Goal: Task Accomplishment & Management: Manage account settings

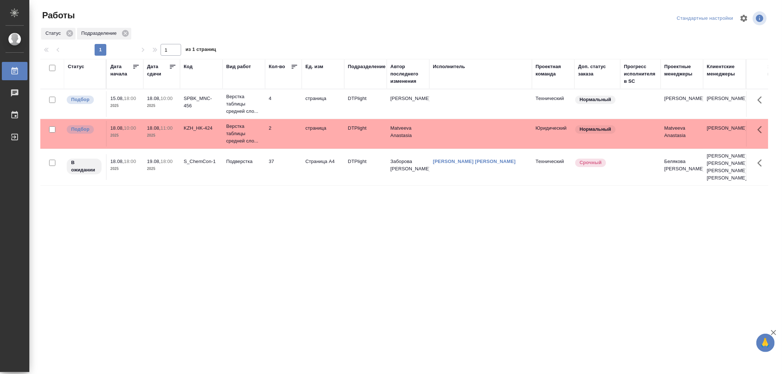
click at [269, 103] on td "4" at bounding box center [283, 104] width 37 height 26
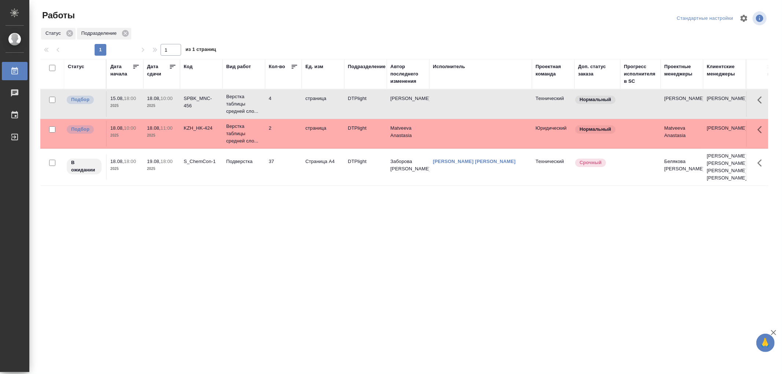
click at [269, 103] on td "4" at bounding box center [283, 104] width 37 height 26
click at [260, 165] on p "Подверстка" at bounding box center [243, 161] width 35 height 7
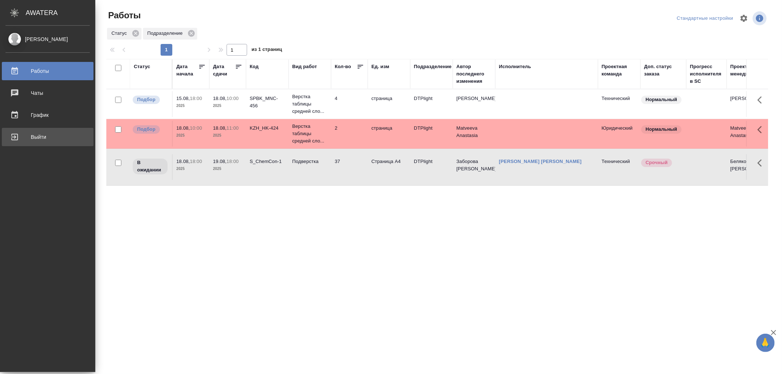
click at [19, 139] on div "Выйти" at bounding box center [47, 137] width 84 height 11
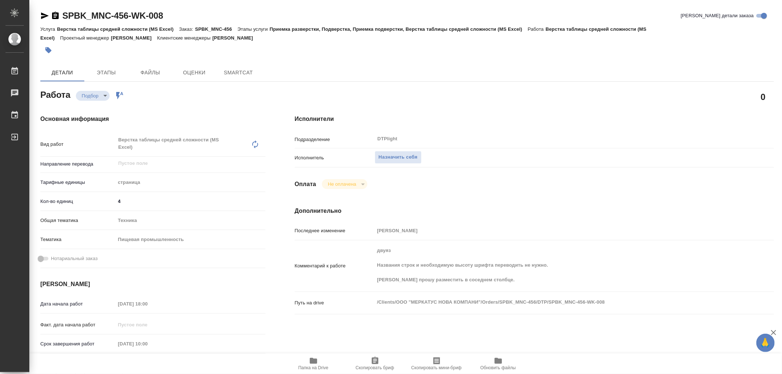
type textarea "x"
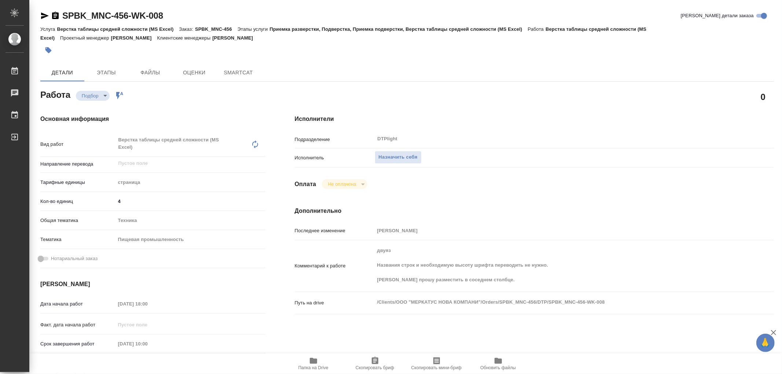
type textarea "x"
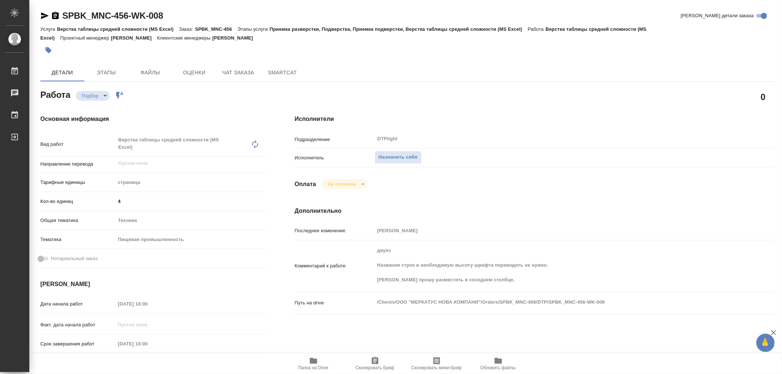
type textarea "x"
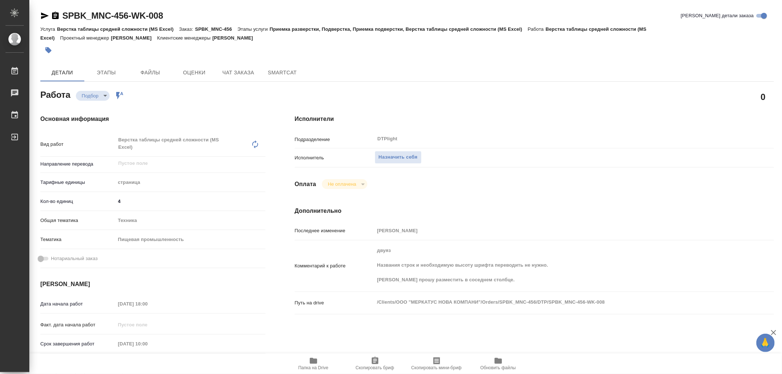
type textarea "x"
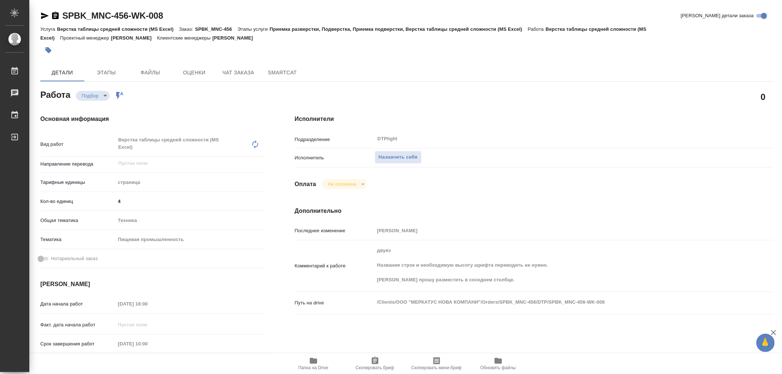
scroll to position [41, 0]
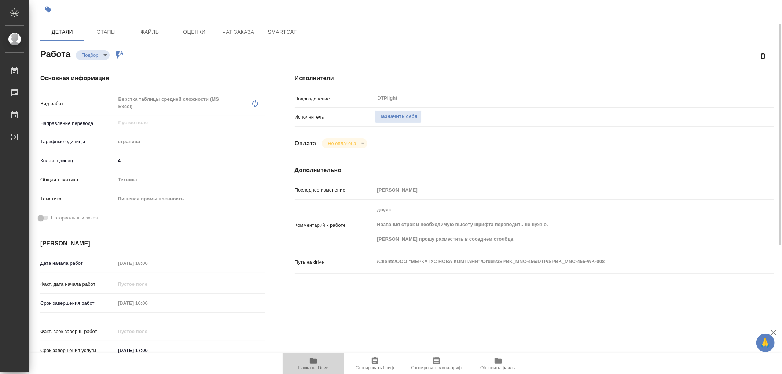
click at [318, 364] on span "Папка на Drive" at bounding box center [313, 364] width 53 height 14
click at [318, 364] on icon "button" at bounding box center [313, 361] width 9 height 9
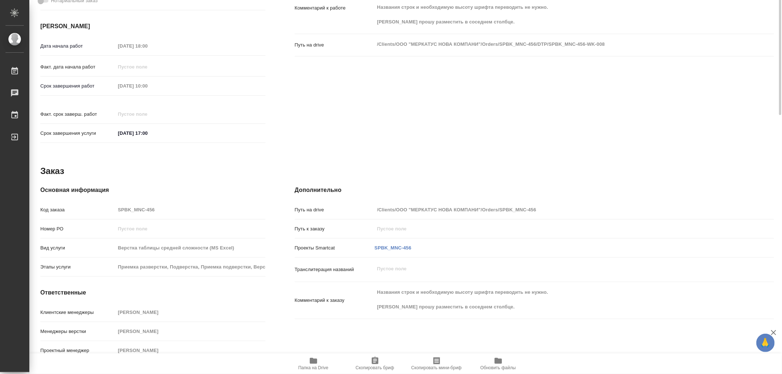
scroll to position [14, 0]
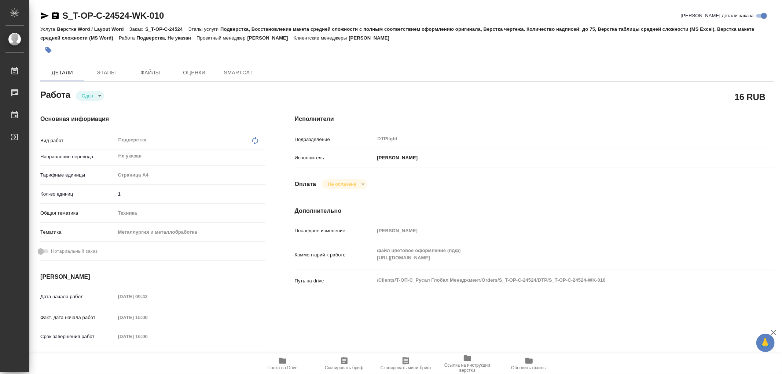
type textarea "x"
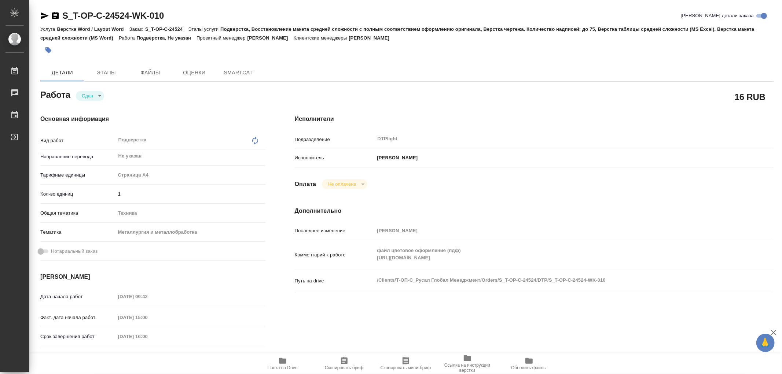
type textarea "x"
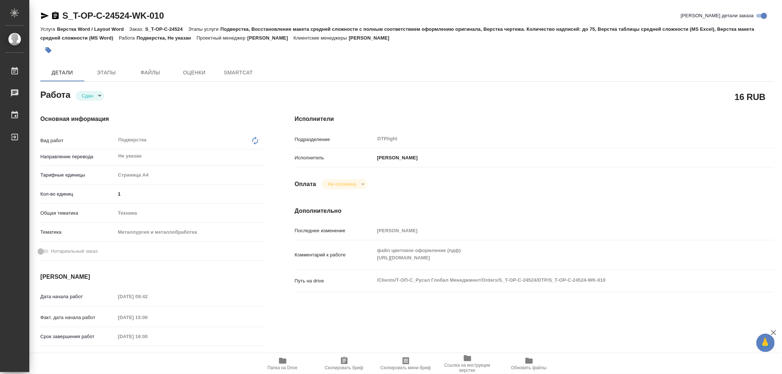
type textarea "x"
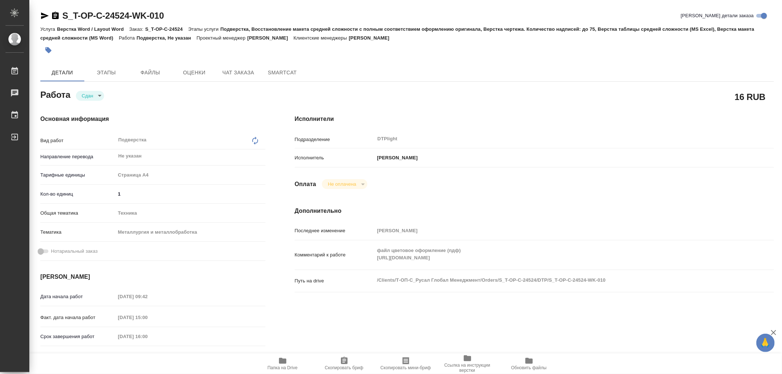
type textarea "x"
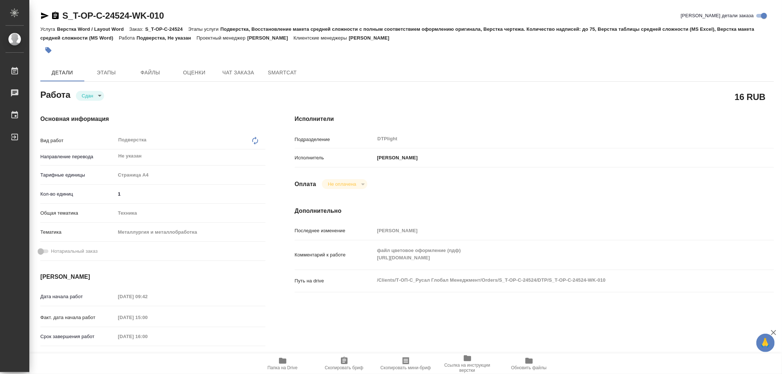
type textarea "x"
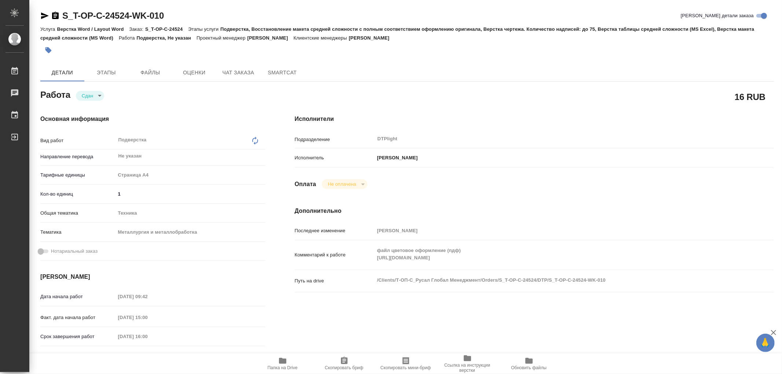
drag, startPoint x: 387, startPoint y: 256, endPoint x: 362, endPoint y: 266, distance: 26.8
click at [362, 266] on div "Комментарий к работе файл цветовое оформление (пдф) [URL][DOMAIN_NAME] x" at bounding box center [534, 254] width 479 height 23
click at [371, 259] on div "Комментарий к работе файл цветовое оформление (пдф) https://drive.awatera.com/s…" at bounding box center [534, 254] width 479 height 23
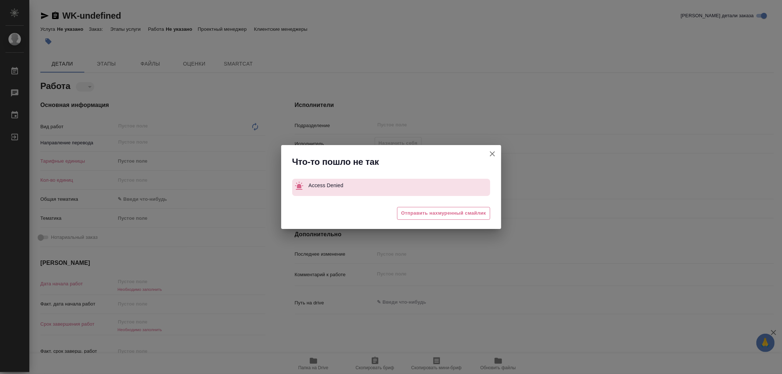
type textarea "x"
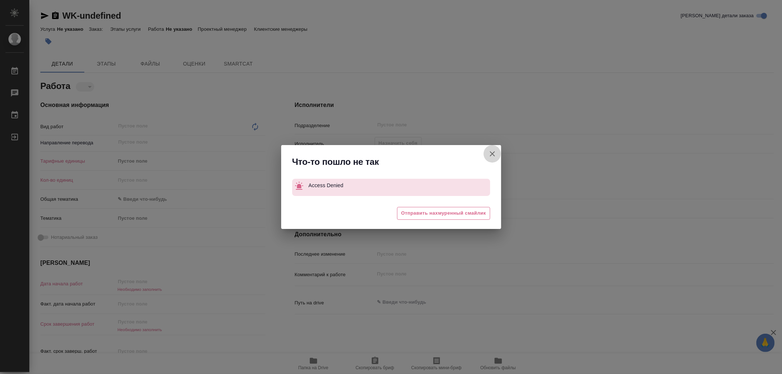
click at [491, 151] on icon "button" at bounding box center [492, 154] width 9 height 9
type textarea "x"
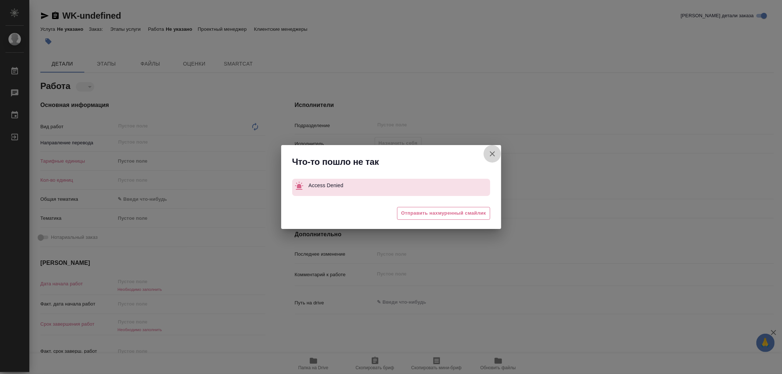
type textarea "x"
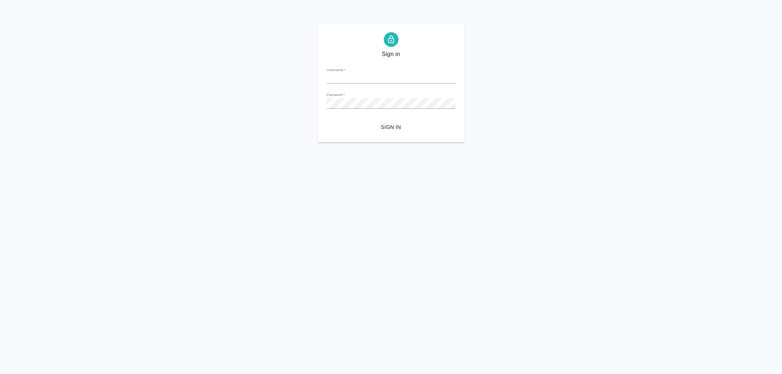
type input "[PERSON_NAME][EMAIL_ADDRESS][DOMAIN_NAME]"
click at [387, 125] on span "Sign in" at bounding box center [391, 127] width 117 height 9
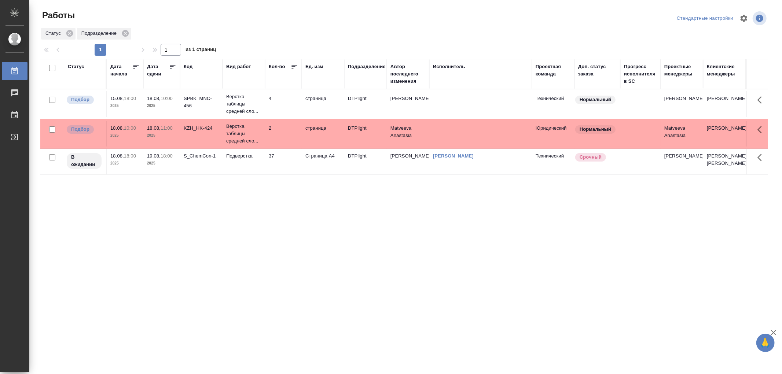
click at [279, 117] on td "37" at bounding box center [283, 104] width 37 height 26
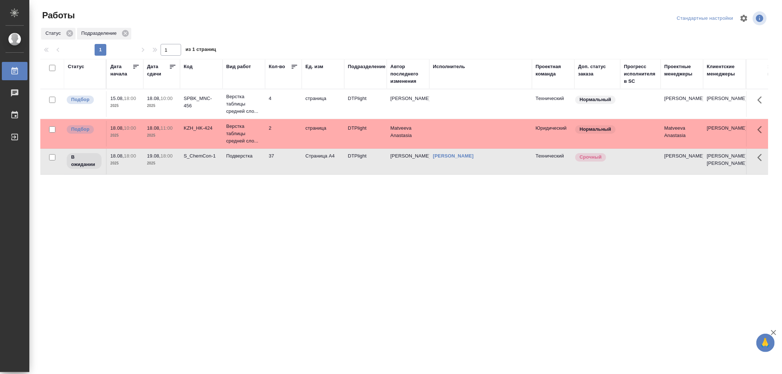
click at [279, 117] on td "37" at bounding box center [283, 104] width 37 height 26
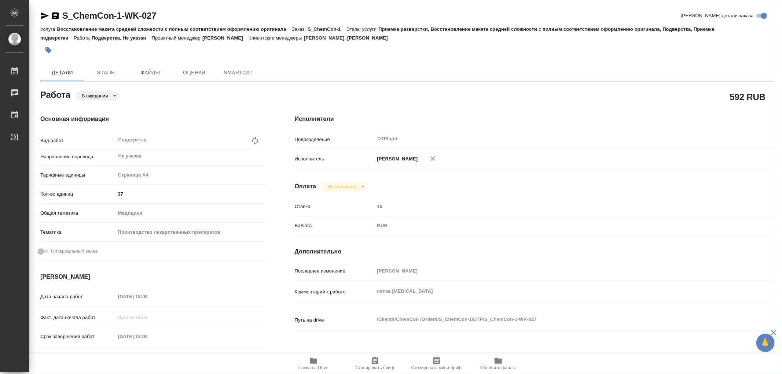
type textarea "x"
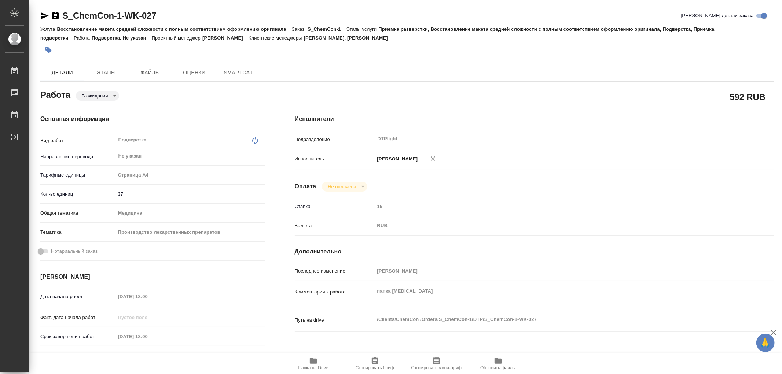
type textarea "x"
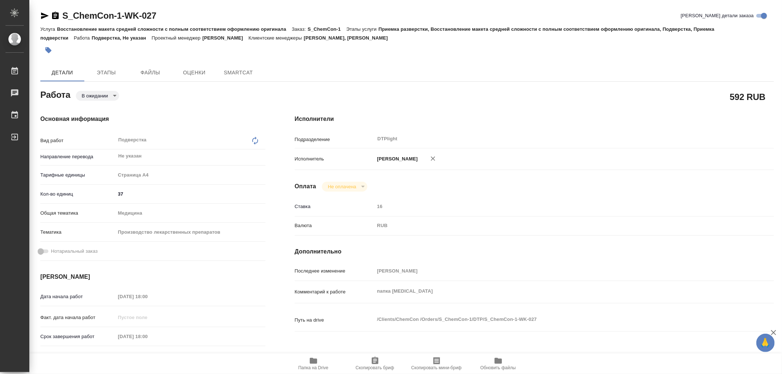
type textarea "x"
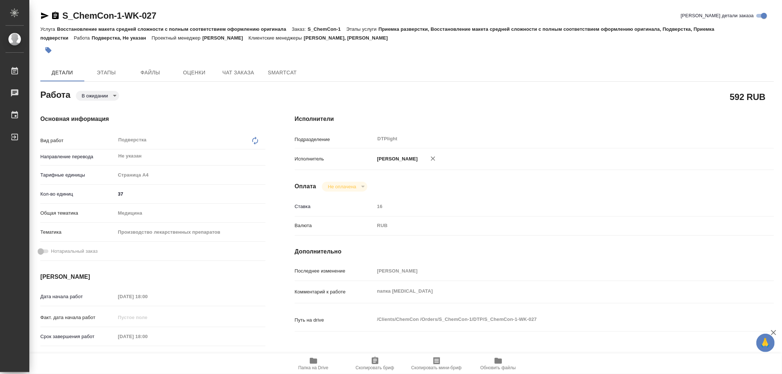
type textarea "x"
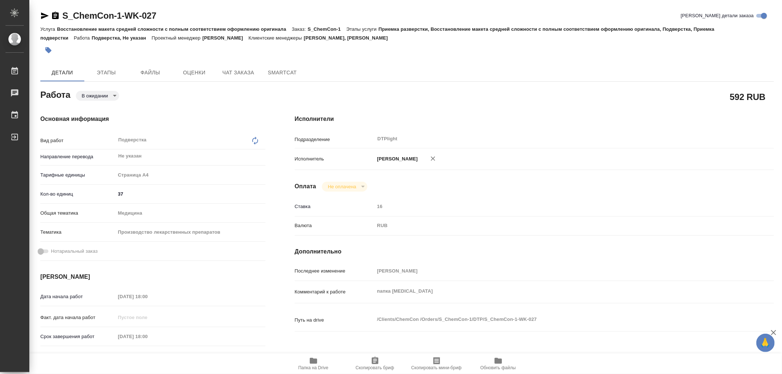
type textarea "x"
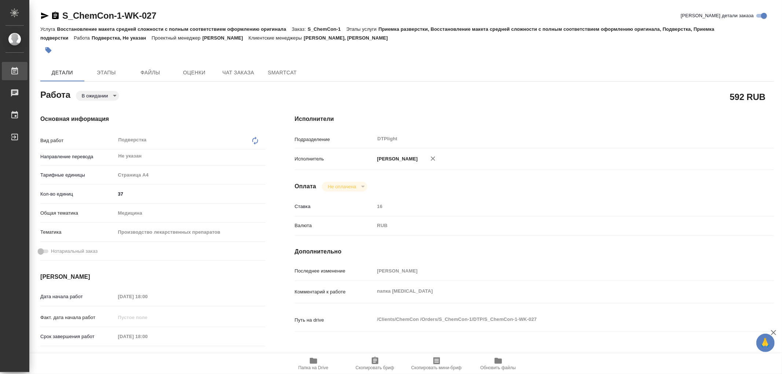
type textarea "x"
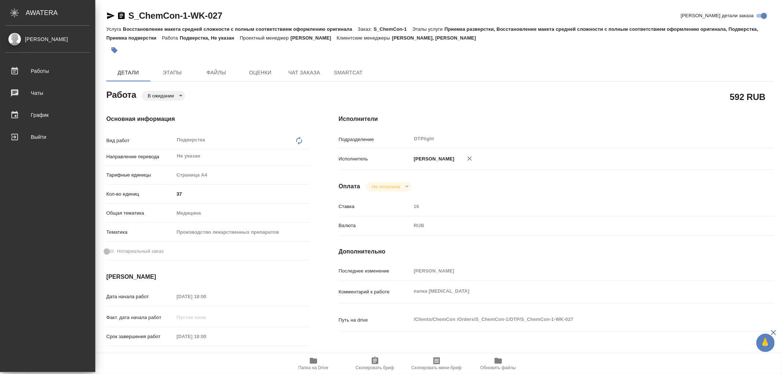
type textarea "x"
